Goal: Transaction & Acquisition: Purchase product/service

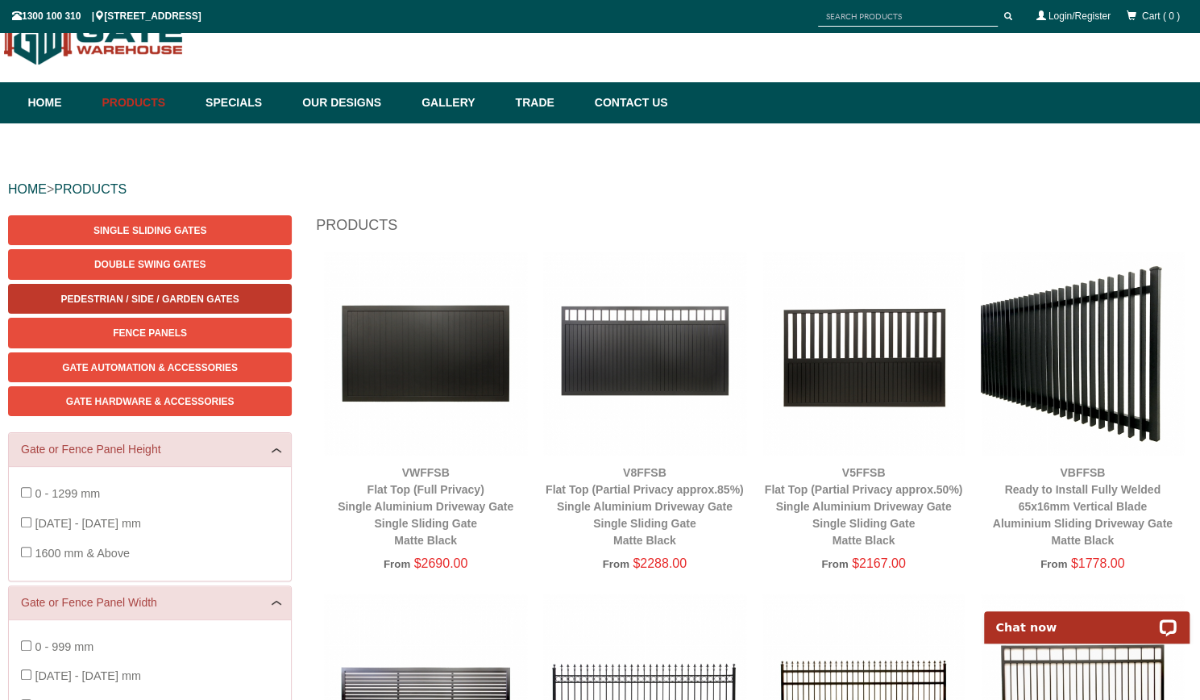
click at [216, 304] on span "Pedestrian / Side / Garden Gates" at bounding box center [150, 298] width 178 height 11
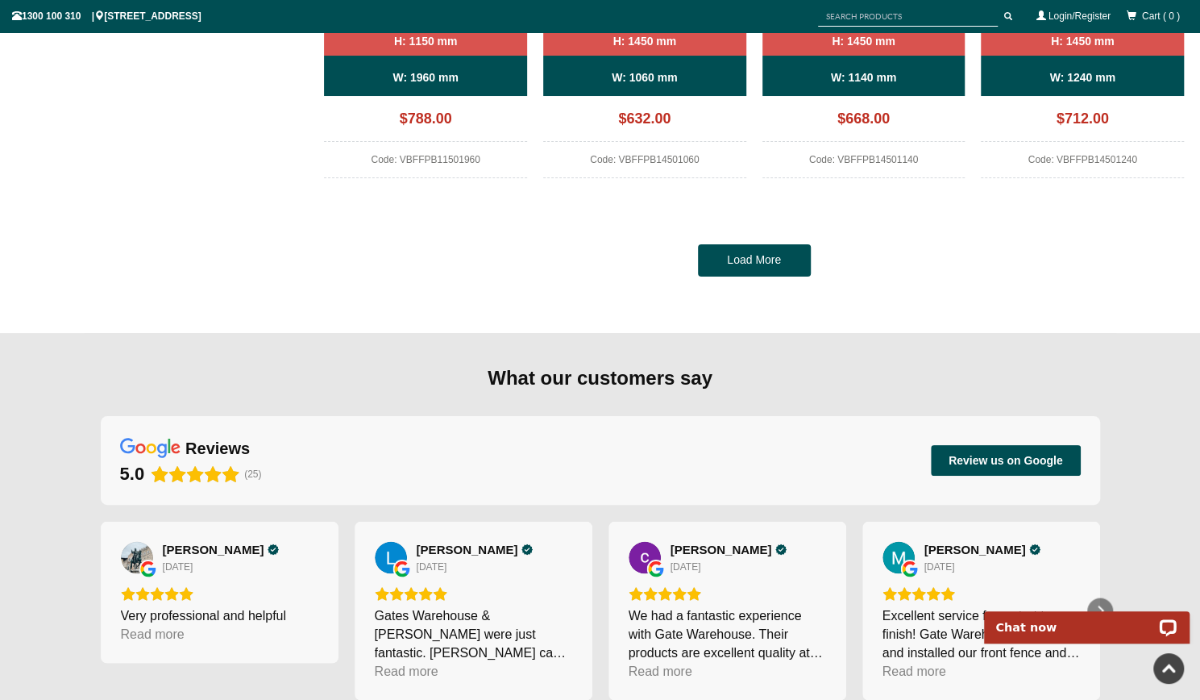
scroll to position [1628, 0]
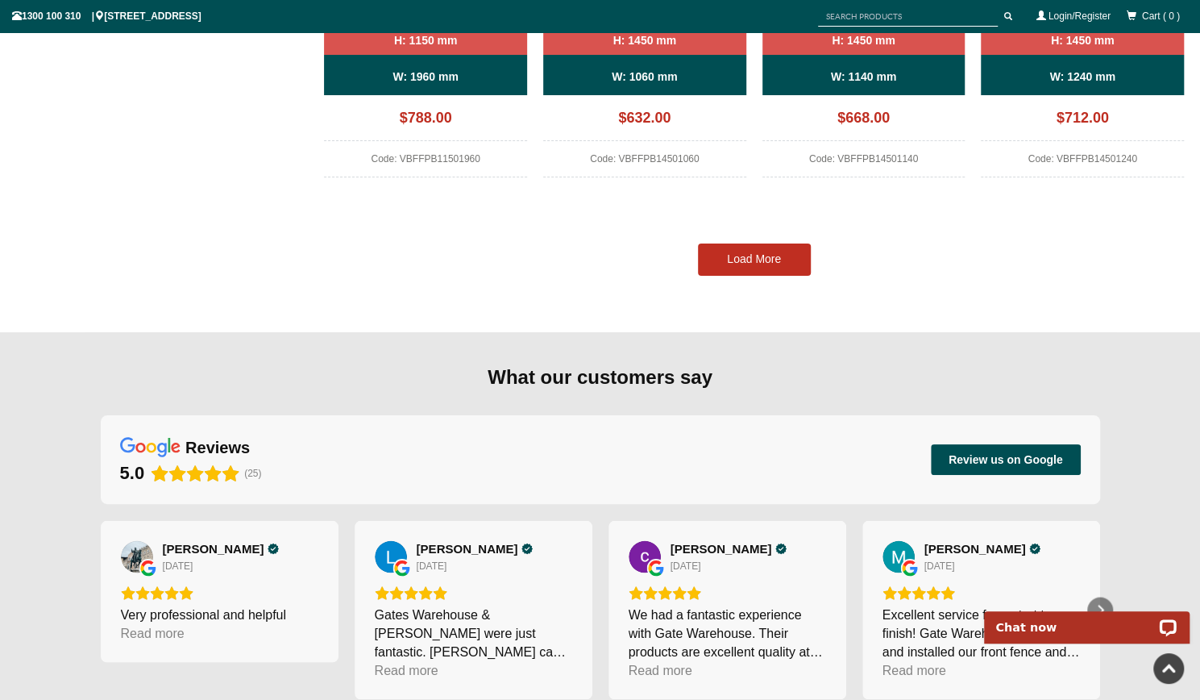
click at [763, 257] on link "Load More" at bounding box center [754, 259] width 113 height 32
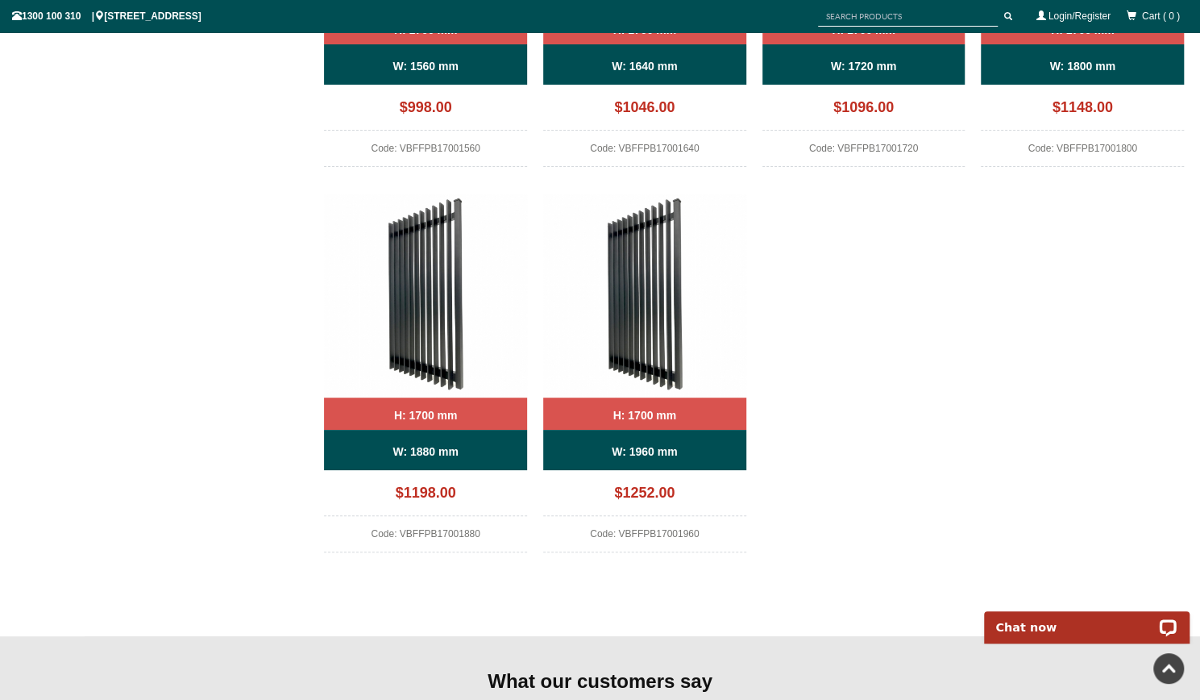
scroll to position [2836, 0]
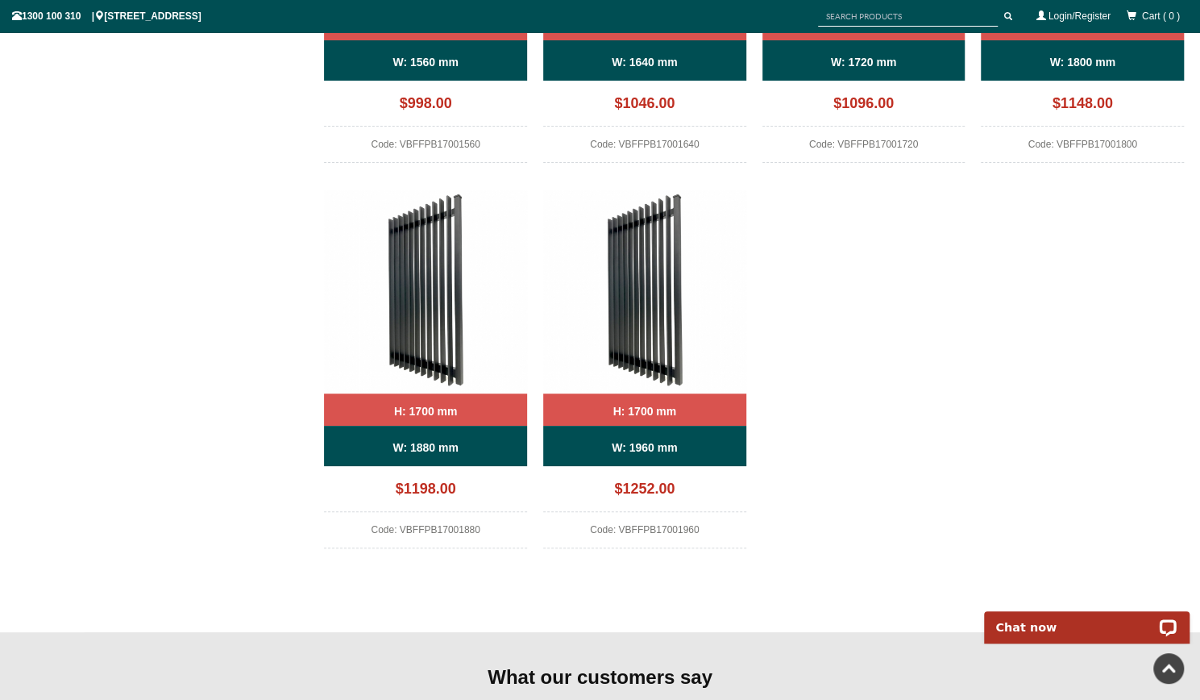
click at [656, 289] on img at bounding box center [644, 291] width 203 height 203
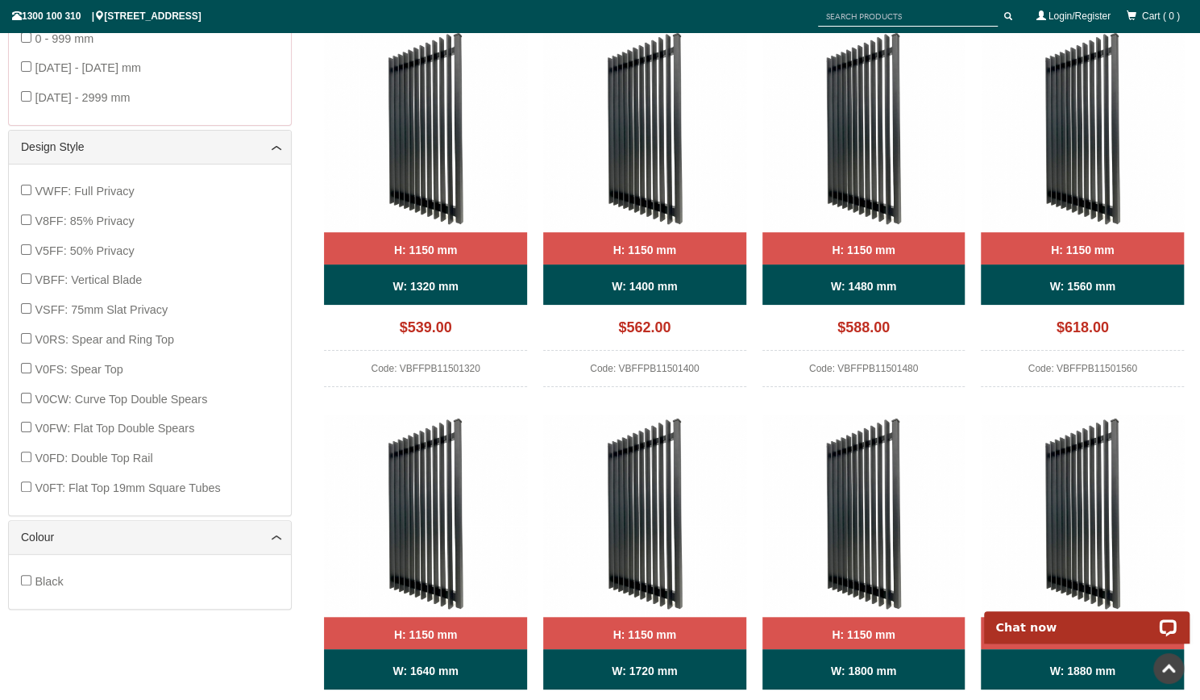
scroll to position [653, 0]
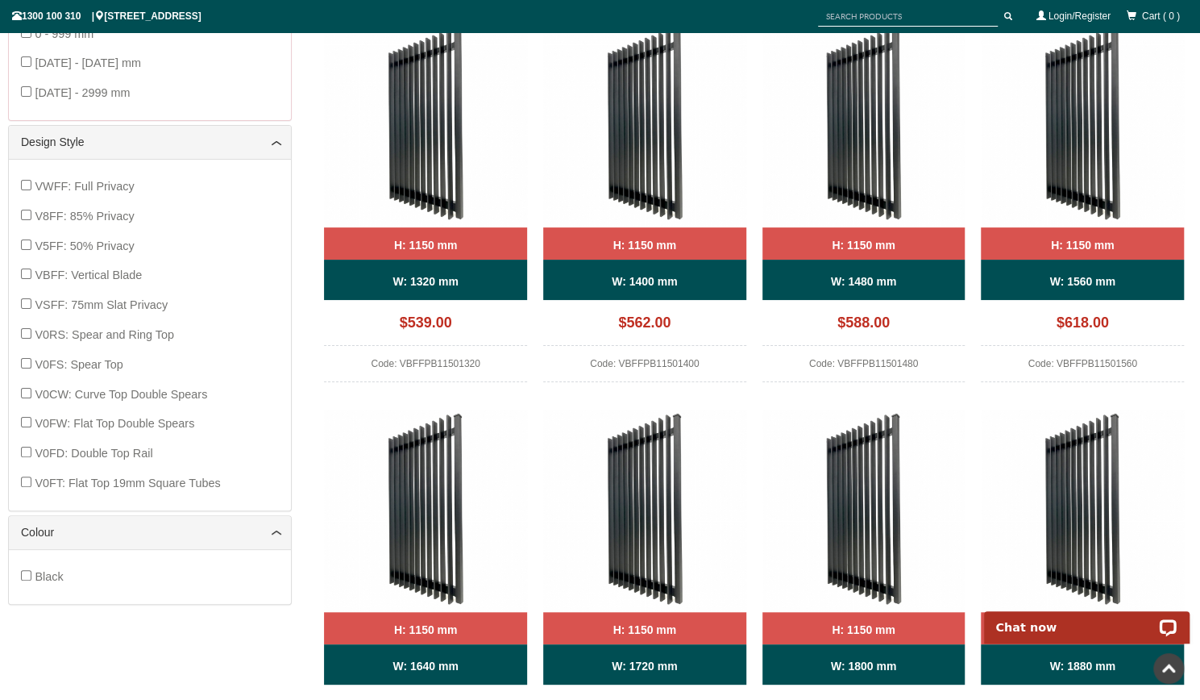
click at [29, 190] on div "VWFF: Full Privacy V8FF: 85% Privacy V5FF: 50% Privacy VBFF: Vertical Blade VSF…" at bounding box center [150, 335] width 258 height 326
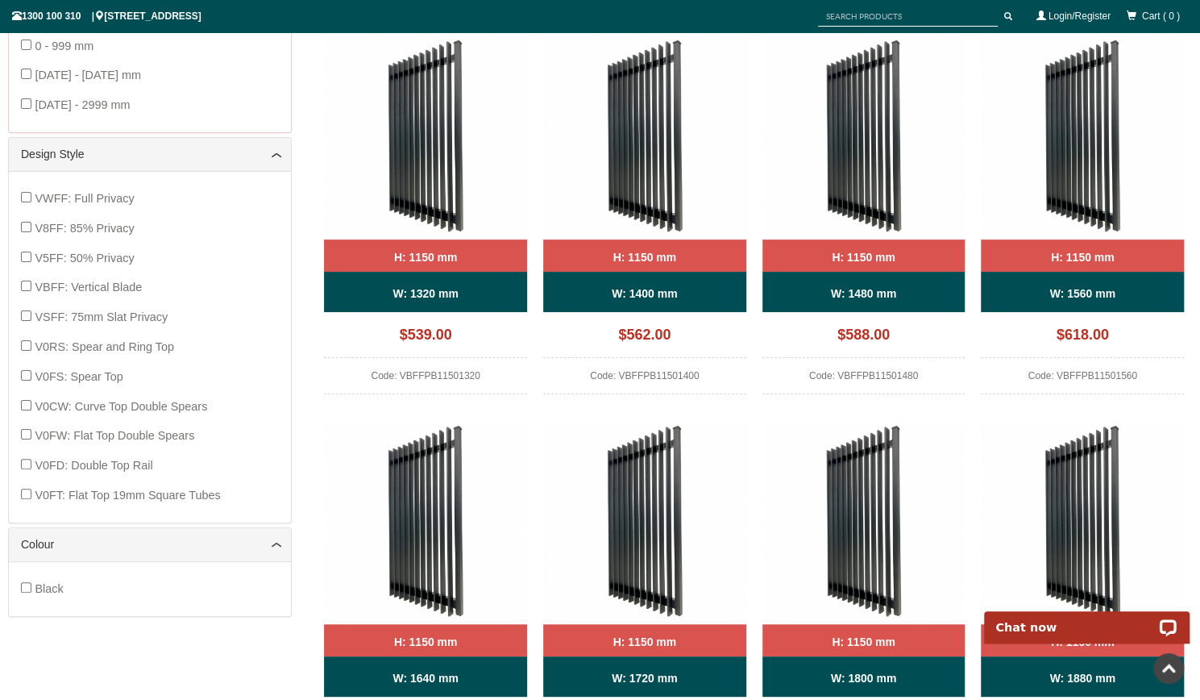
scroll to position [629, 0]
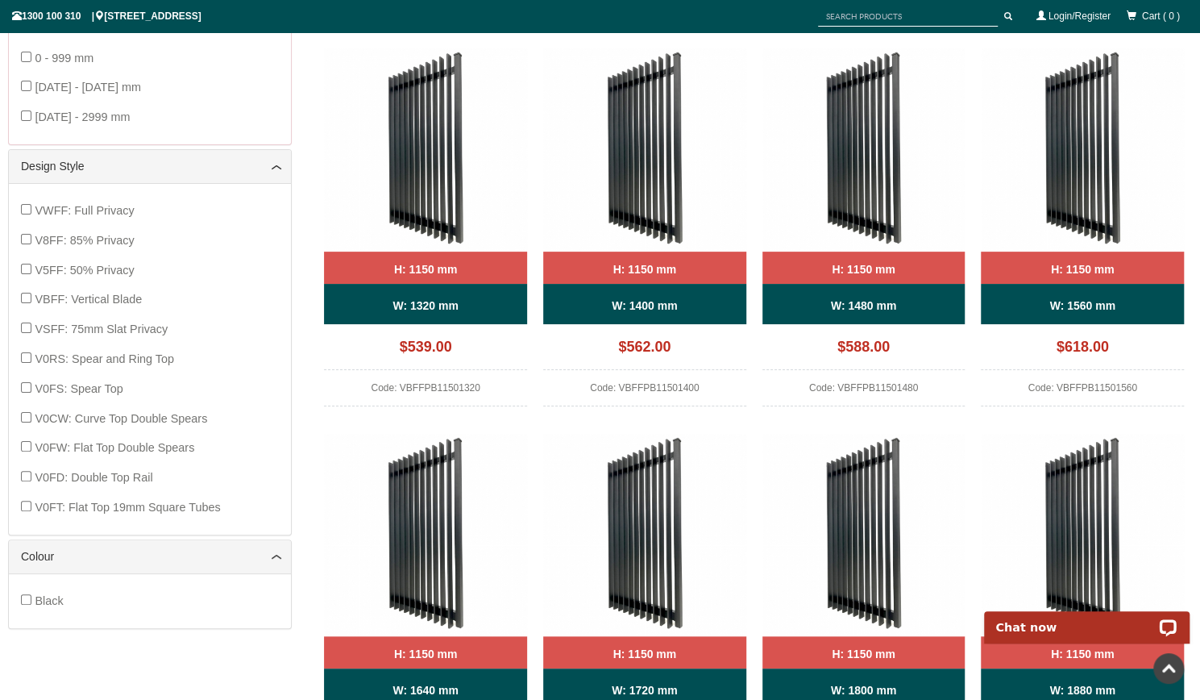
click at [97, 299] on span "VBFF: Vertical Blade" at bounding box center [88, 299] width 107 height 13
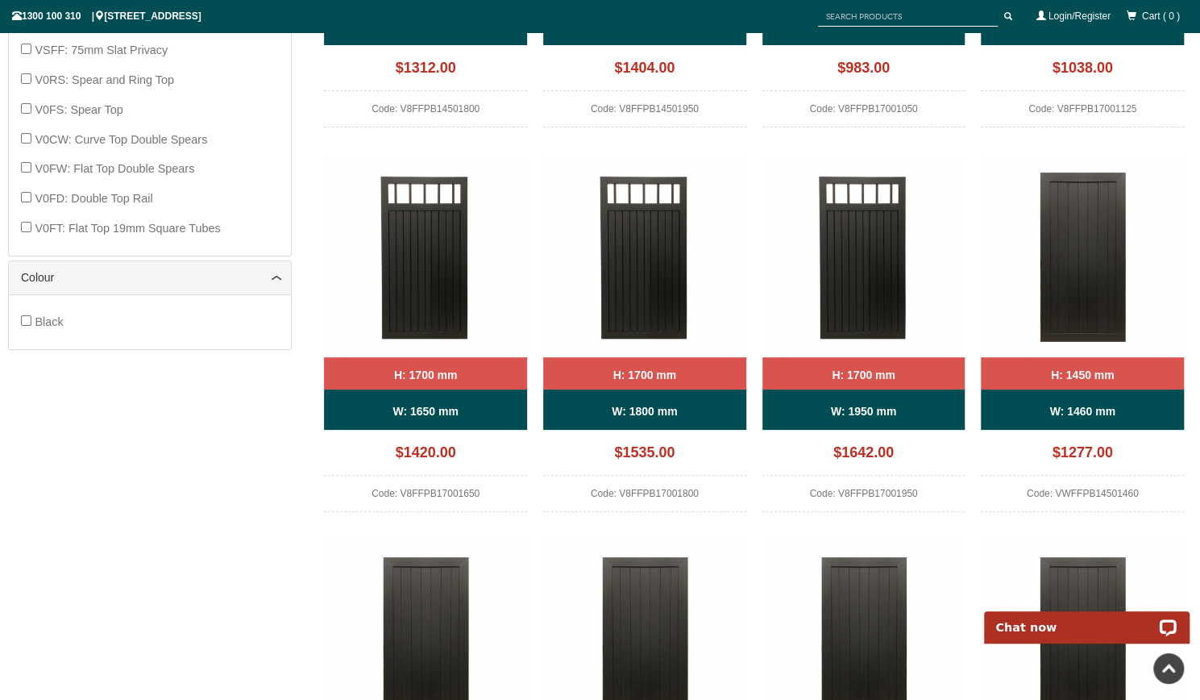
scroll to position [906, 0]
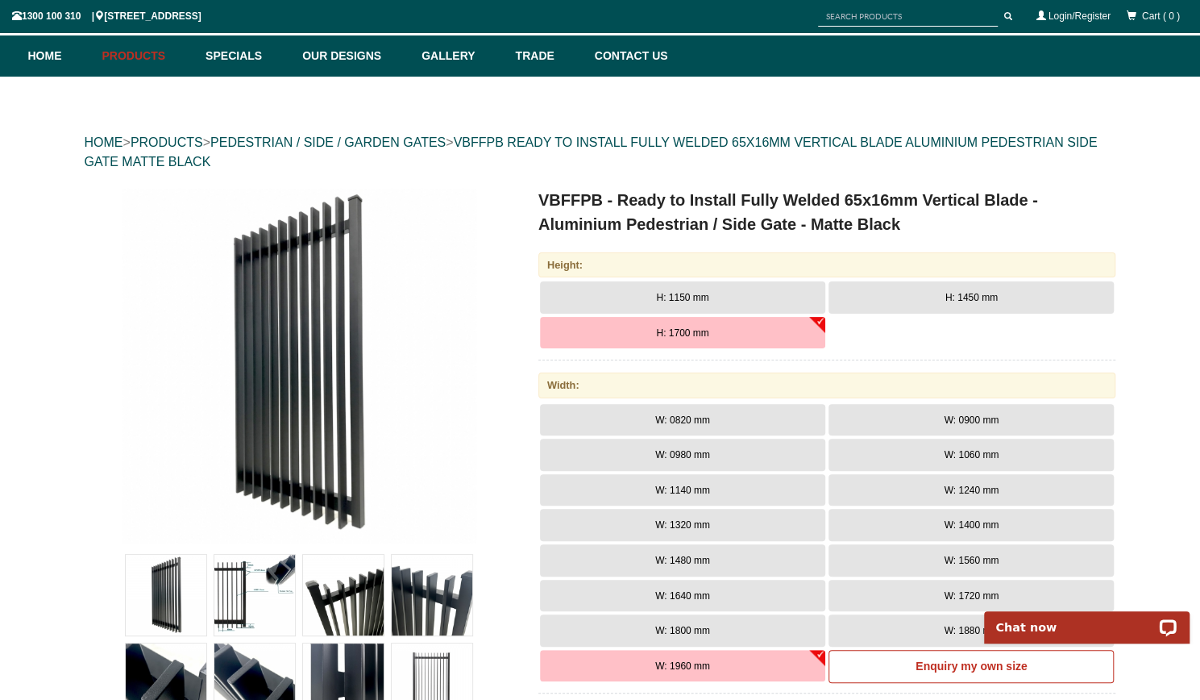
click at [312, 407] on img at bounding box center [299, 365] width 355 height 355
